Goal: Find contact information: Find contact information

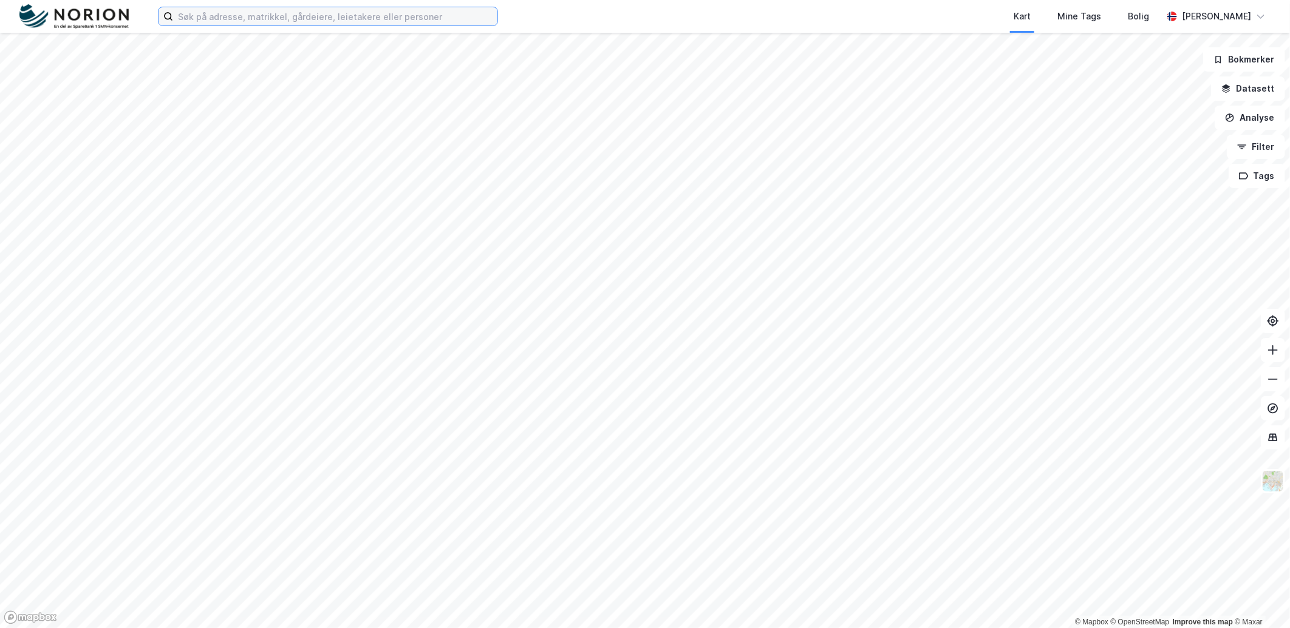
click at [310, 17] on input at bounding box center [335, 16] width 324 height 18
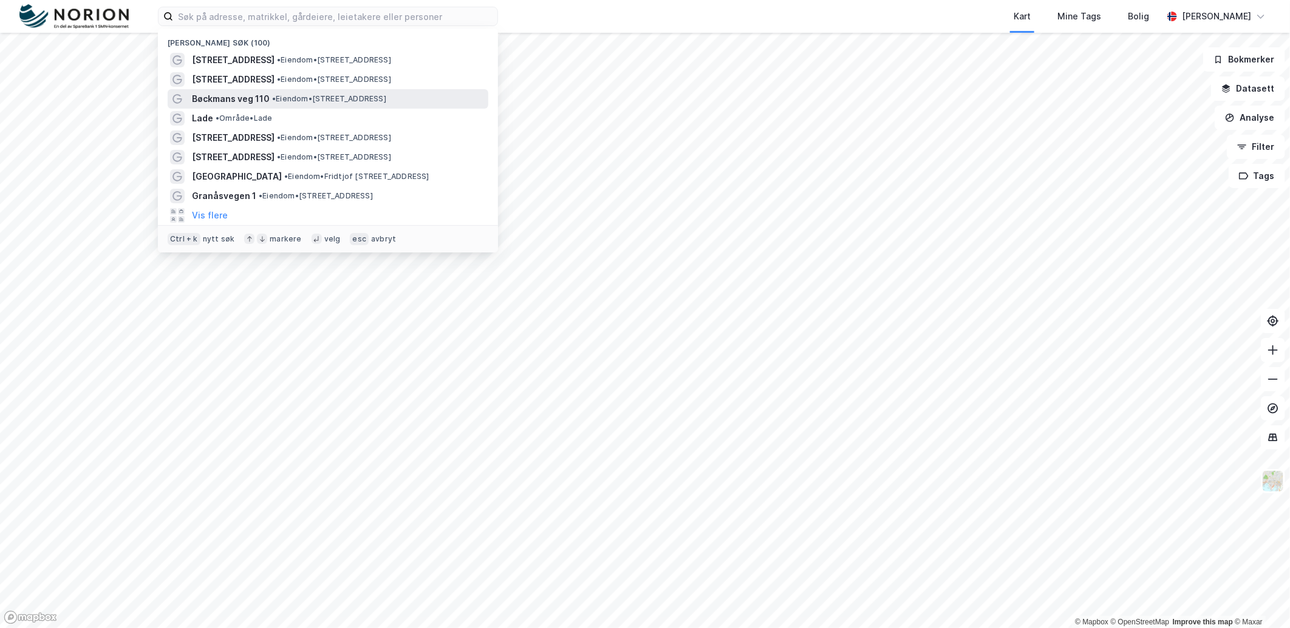
click at [299, 94] on span "• Eiendom • [STREET_ADDRESS]" at bounding box center [329, 99] width 114 height 10
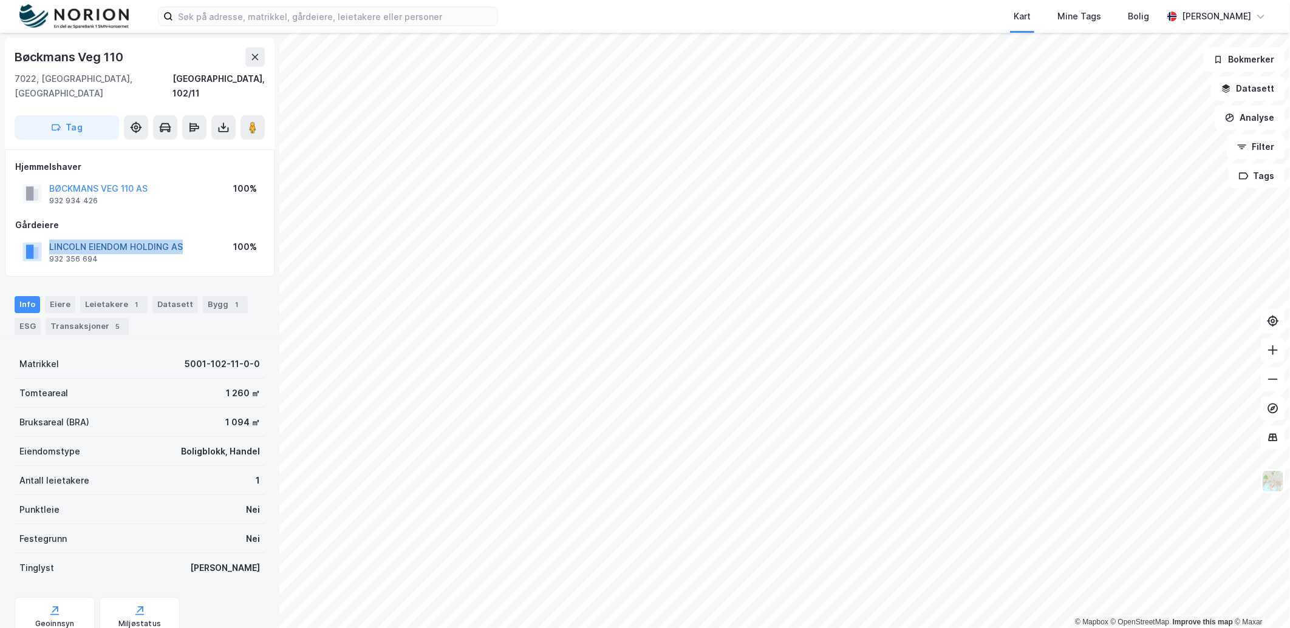
drag, startPoint x: 187, startPoint y: 234, endPoint x: 50, endPoint y: 232, distance: 136.6
click at [50, 237] on div "LINCOLN EIENDOM HOLDING AS 932 356 694 100%" at bounding box center [139, 251] width 249 height 29
copy button "LINCOLN EIENDOM HOLDING AS"
click at [199, 255] on div "Hjemmelshaver BØCKMANS VEG 110 AS 932 934 426 100% Gårdeiere LINCOLN EIENDOM HO…" at bounding box center [140, 212] width 270 height 127
drag, startPoint x: 109, startPoint y: 250, endPoint x: 49, endPoint y: 244, distance: 61.0
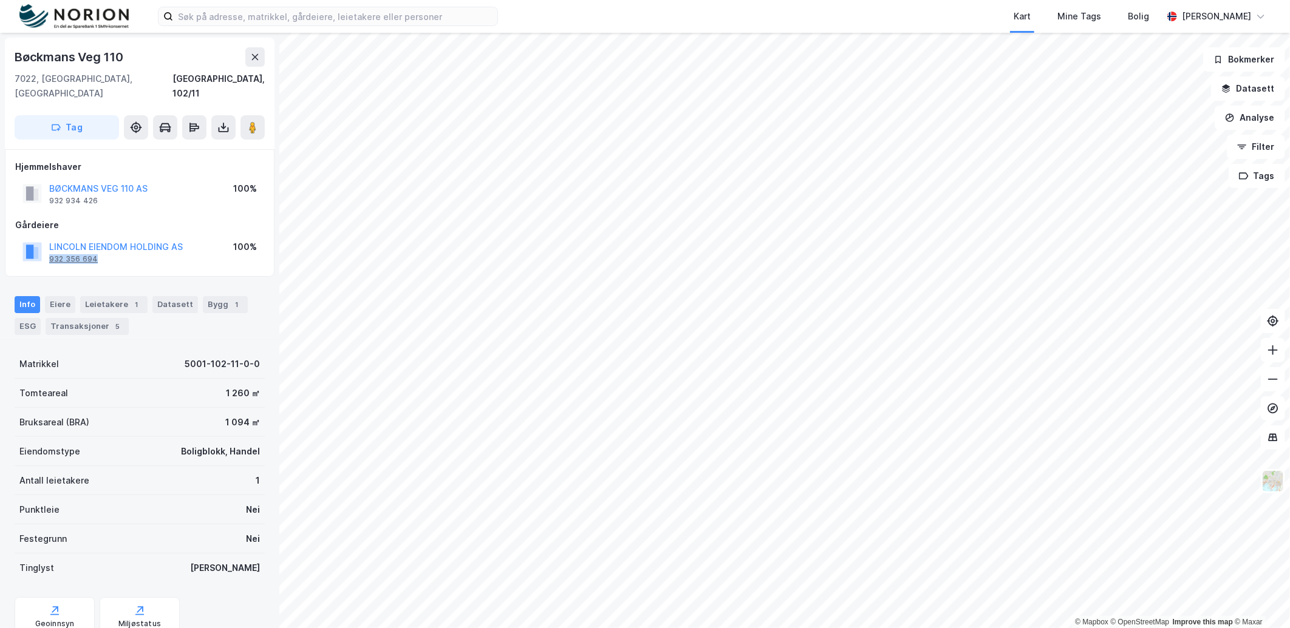
click at [49, 244] on div "LINCOLN EIENDOM HOLDING AS 932 356 694 100%" at bounding box center [139, 251] width 249 height 29
copy div "932 356 694"
click at [113, 255] on div "Hjemmelshaver BØCKMANS VEG 110 AS 932 934 426 100% Gårdeiere LINCOLN EIENDOM HO…" at bounding box center [140, 212] width 270 height 127
drag, startPoint x: 100, startPoint y: 247, endPoint x: 46, endPoint y: 243, distance: 54.8
click at [46, 243] on div "LINCOLN EIENDOM HOLDING AS 932 356 694" at bounding box center [102, 252] width 160 height 24
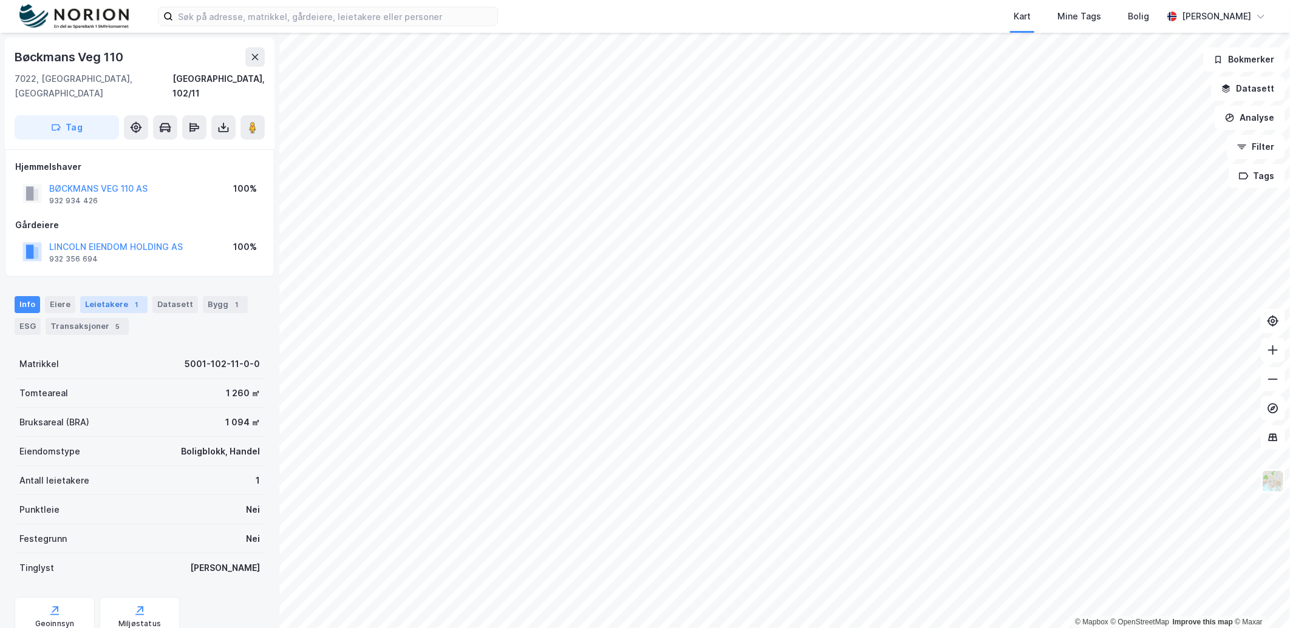
drag, startPoint x: 46, startPoint y: 243, endPoint x: 132, endPoint y: 296, distance: 101.6
click at [132, 296] on div "Leietakere 1" at bounding box center [113, 304] width 67 height 17
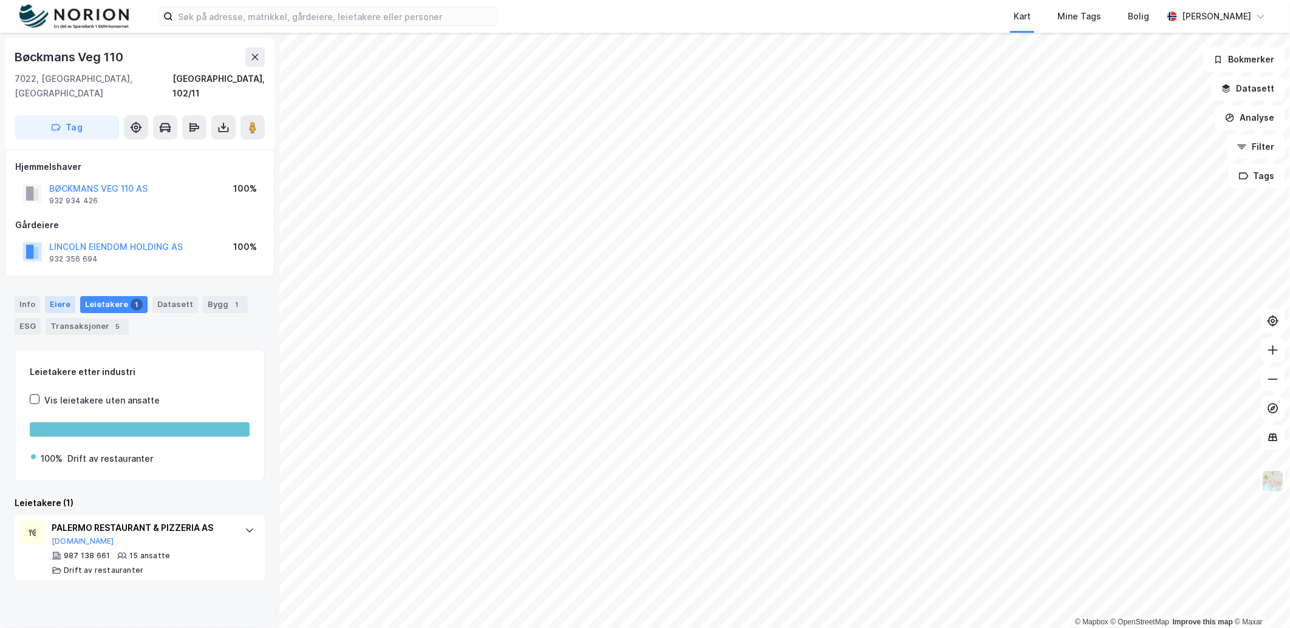
click at [67, 296] on div "Eiere" at bounding box center [60, 304] width 30 height 17
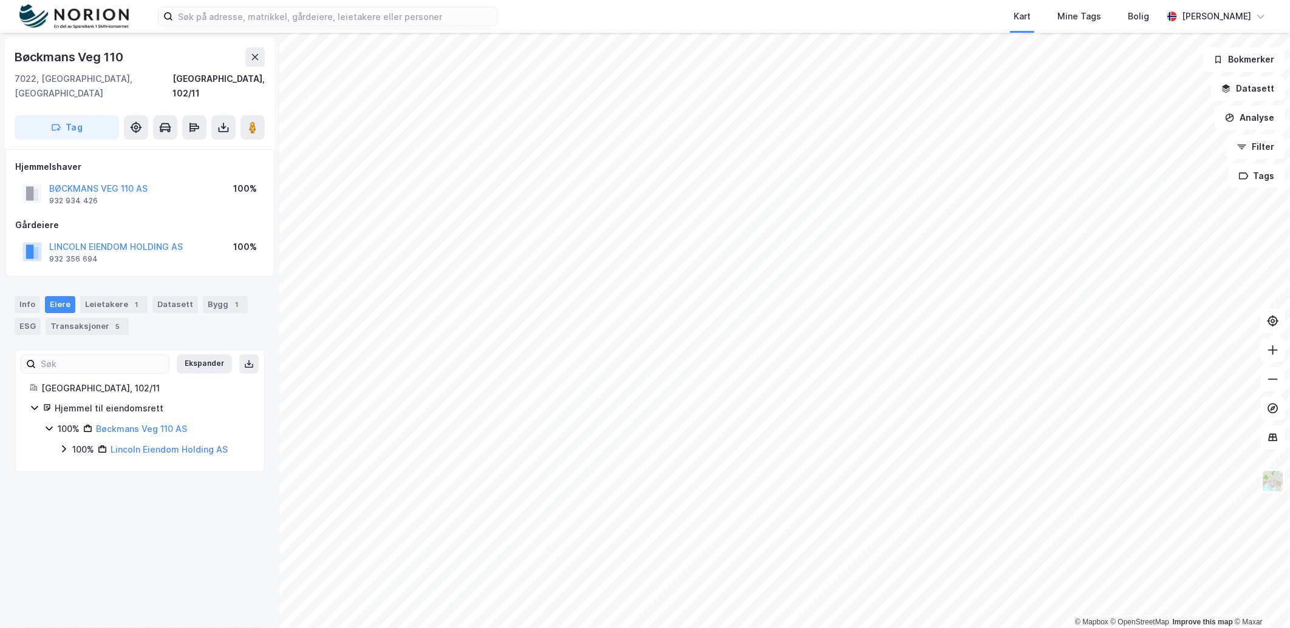
click at [59, 444] on icon at bounding box center [64, 449] width 10 height 10
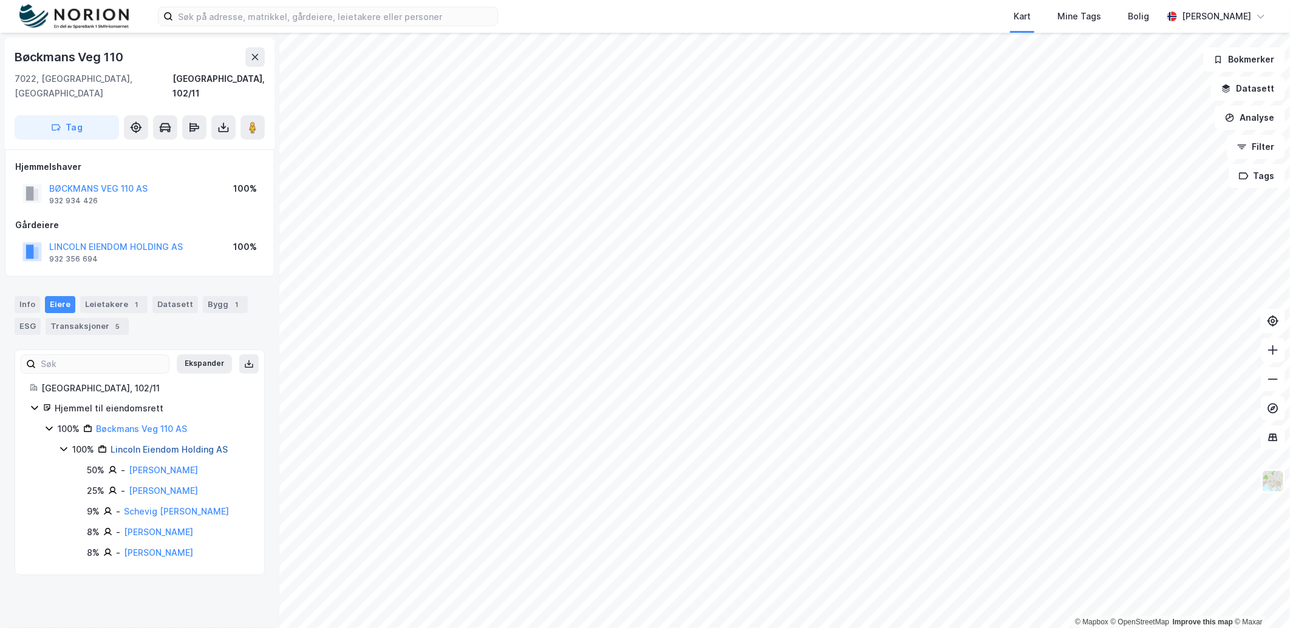
click at [171, 444] on link "Lincoln Eiendom Holding AS" at bounding box center [168, 449] width 117 height 10
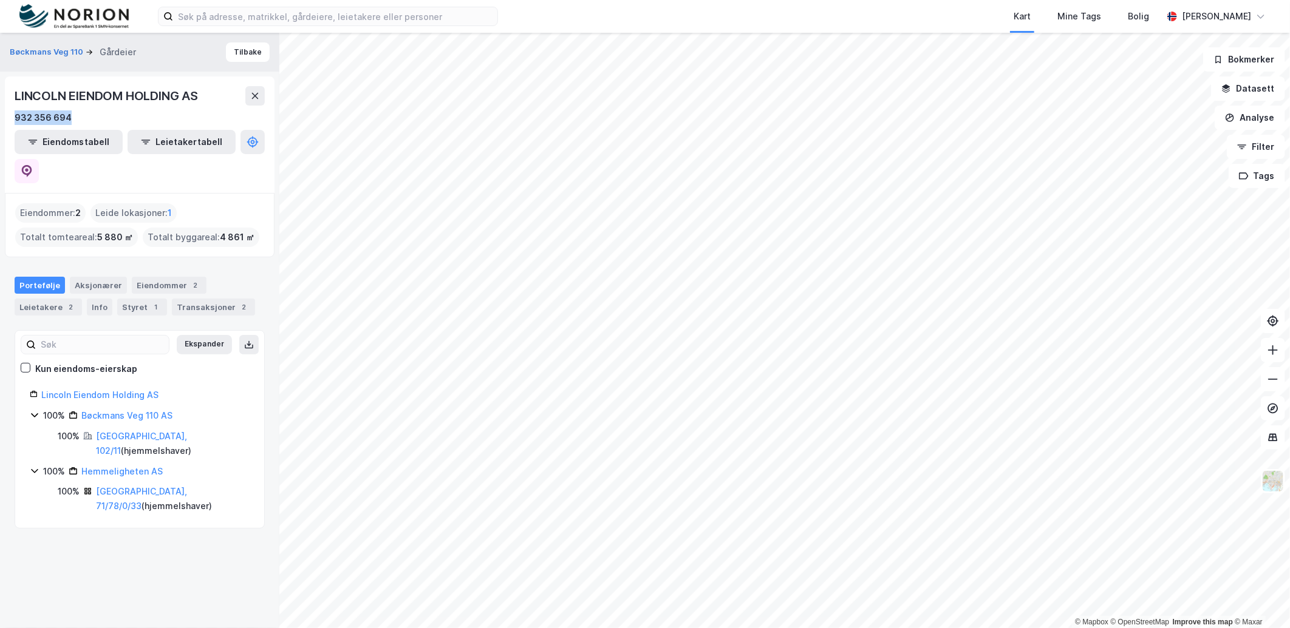
drag, startPoint x: 81, startPoint y: 117, endPoint x: 7, endPoint y: 114, distance: 73.6
click at [7, 114] on div "LINCOLN EIENDOM HOLDING AS 932 356 694 Eiendomstabell Leietakertabell" at bounding box center [140, 134] width 270 height 117
copy div "932 356 694"
click at [234, 53] on button "Tilbake" at bounding box center [248, 51] width 44 height 19
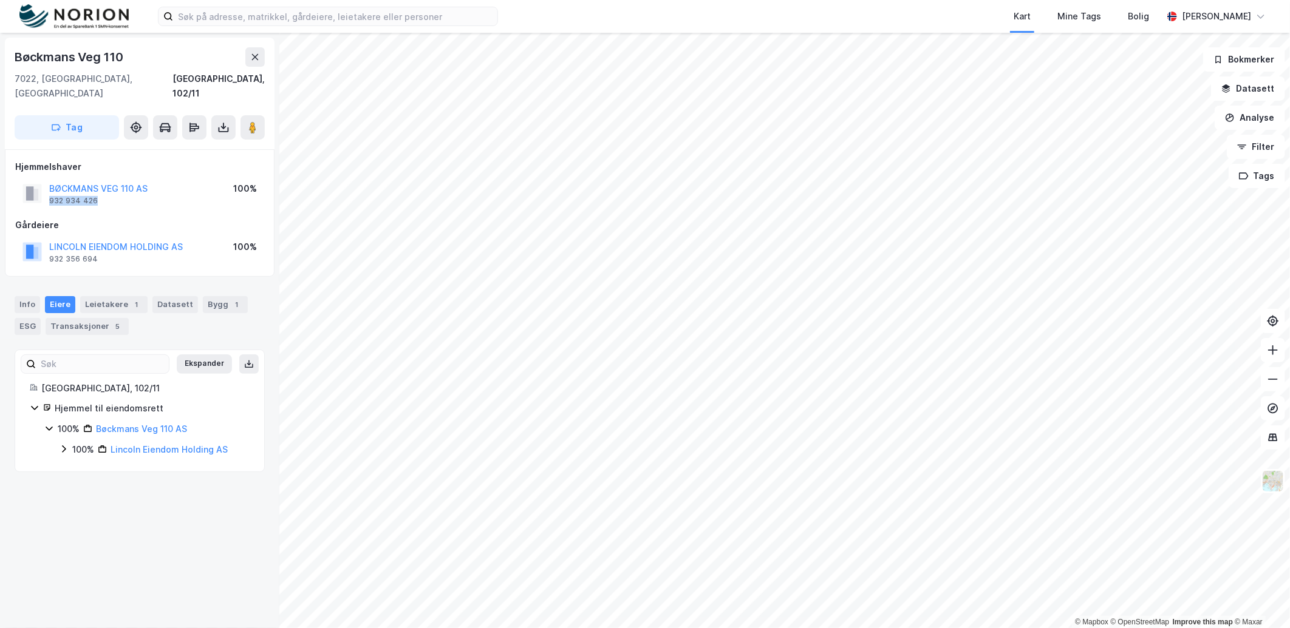
drag, startPoint x: 100, startPoint y: 185, endPoint x: 47, endPoint y: 186, distance: 52.9
click at [47, 186] on div "[PERSON_NAME] VEG 110 AS 932 934 426" at bounding box center [84, 194] width 125 height 24
copy div "932 934 426"
click at [0, 0] on button "LINCOLN EIENDOM HOLDING AS" at bounding box center [0, 0] width 0 height 0
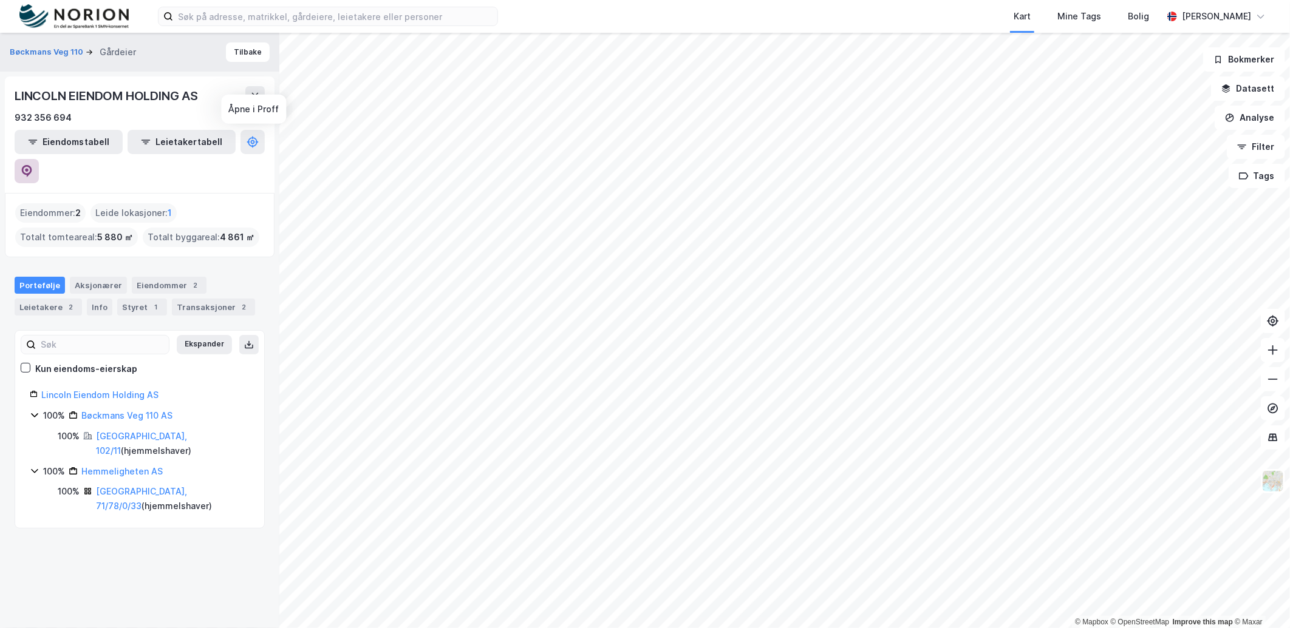
click at [39, 159] on button at bounding box center [27, 171] width 24 height 24
